Goal: Task Accomplishment & Management: Complete application form

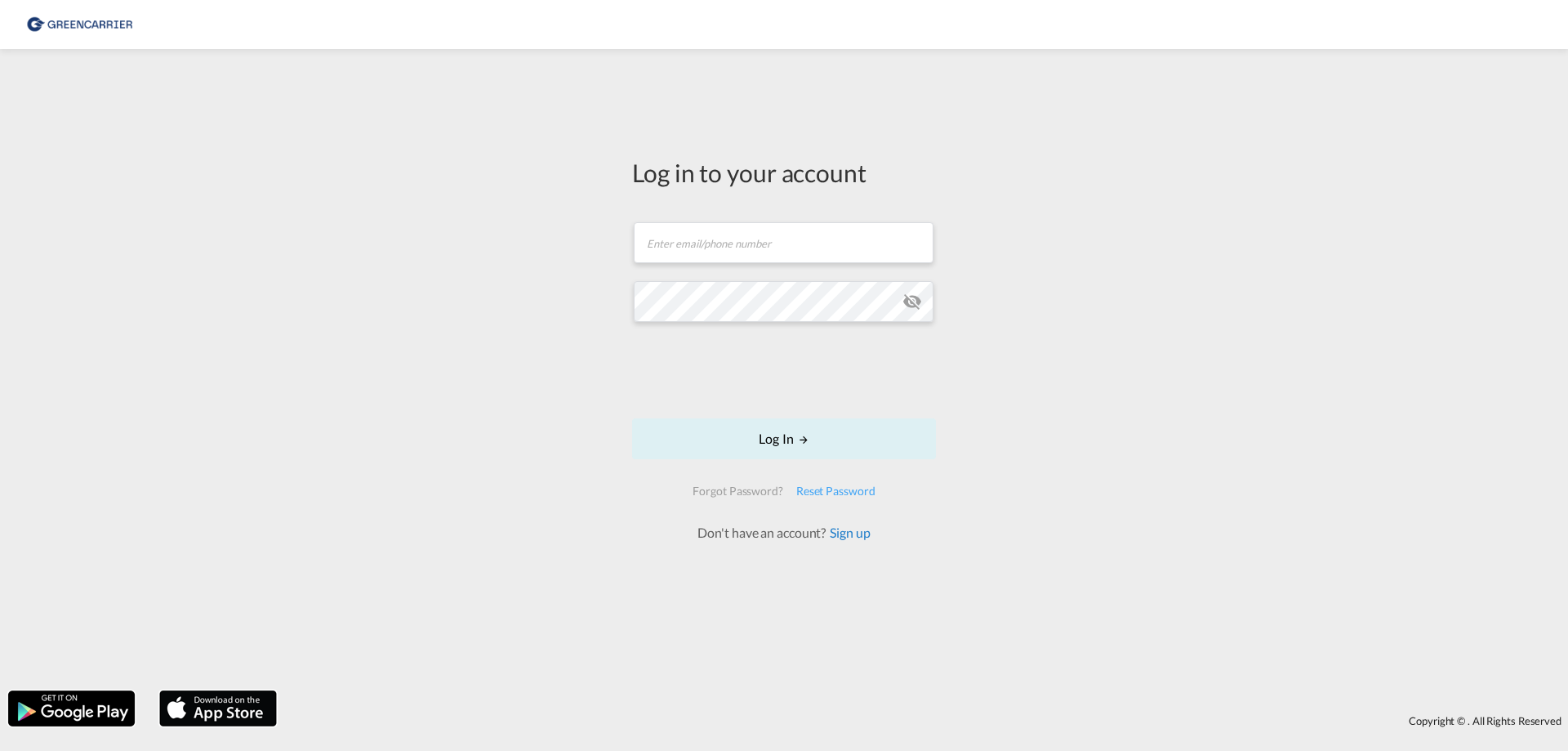
click at [858, 532] on link "Sign up" at bounding box center [848, 532] width 44 height 15
click at [1444, 722] on div "Copyright © . All Rights Reserved" at bounding box center [927, 720] width 1284 height 28
click at [1530, 714] on div "Copyright © . All Rights Reserved" at bounding box center [927, 720] width 1284 height 28
click at [1516, 721] on div "Copyright © . All Rights Reserved" at bounding box center [927, 720] width 1284 height 28
